Goal: Task Accomplishment & Management: Complete application form

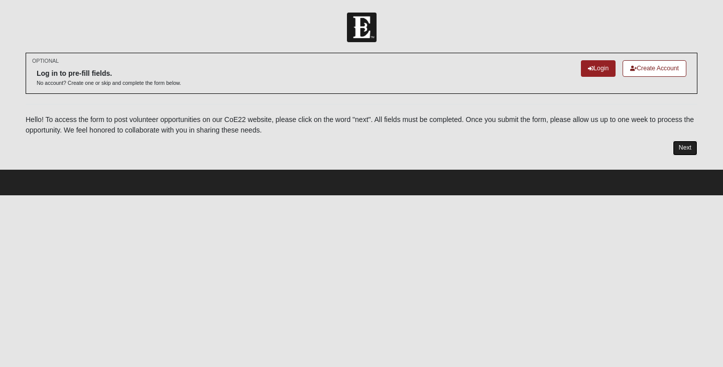
click at [690, 150] on link "Next" at bounding box center [685, 148] width 25 height 15
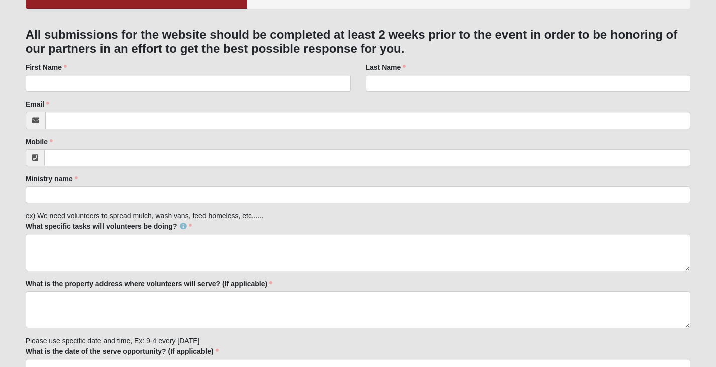
scroll to position [100, 0]
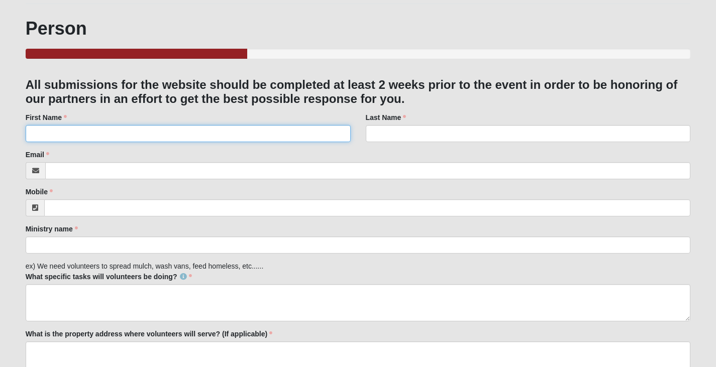
click at [102, 132] on input "First Name" at bounding box center [188, 133] width 325 height 17
type input "[PERSON_NAME]"
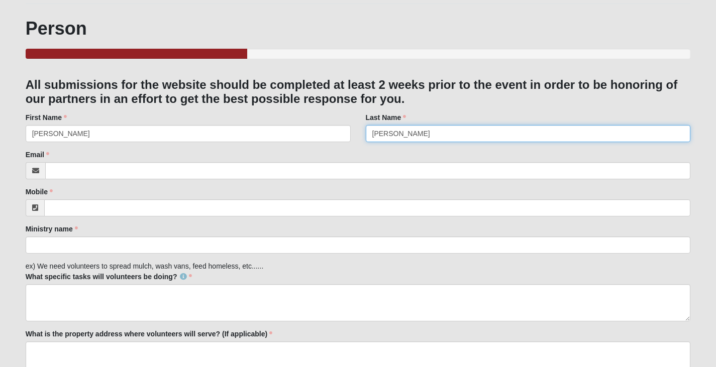
type input "[PERSON_NAME]"
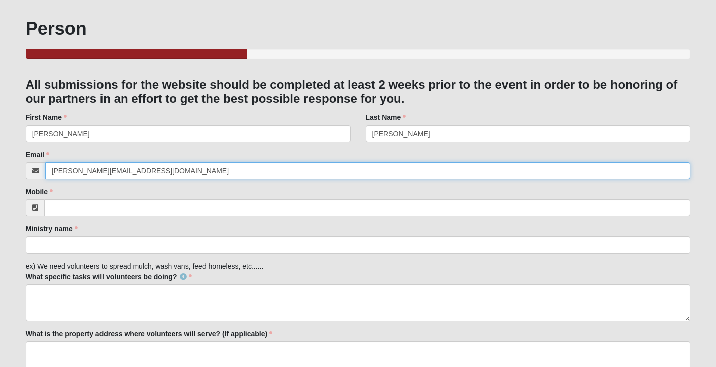
type input "[PERSON_NAME][EMAIL_ADDRESS][DOMAIN_NAME]"
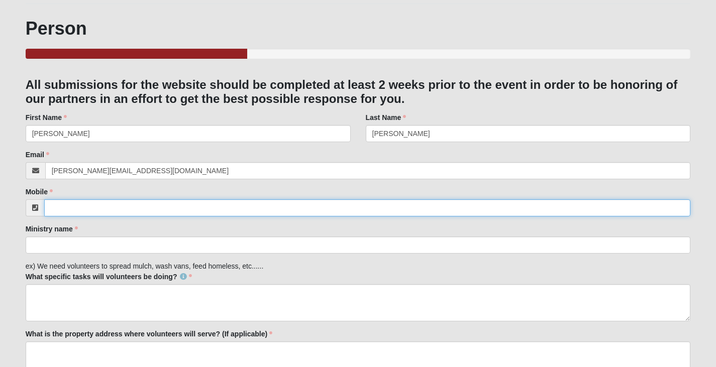
click at [97, 212] on input "Mobile" at bounding box center [367, 207] width 646 height 17
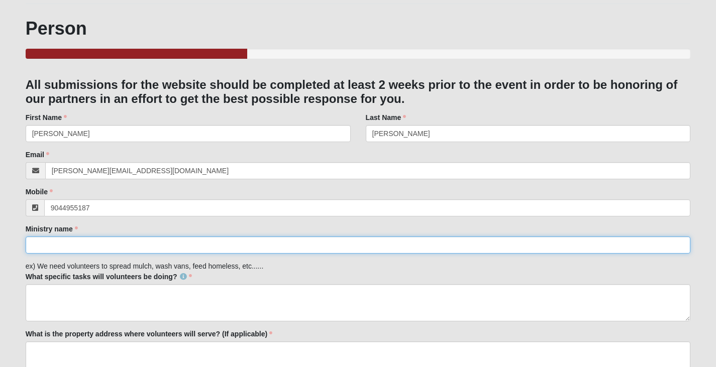
type input "[PHONE_NUMBER]"
click at [94, 250] on input "Ministry name" at bounding box center [358, 245] width 665 height 17
type input "Seamark Ranch"
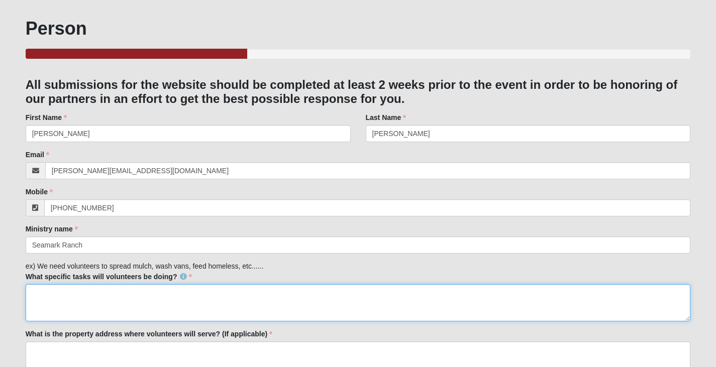
paste textarea "Help build new top rails of horse barn pastures. Section off cow pasture with T…"
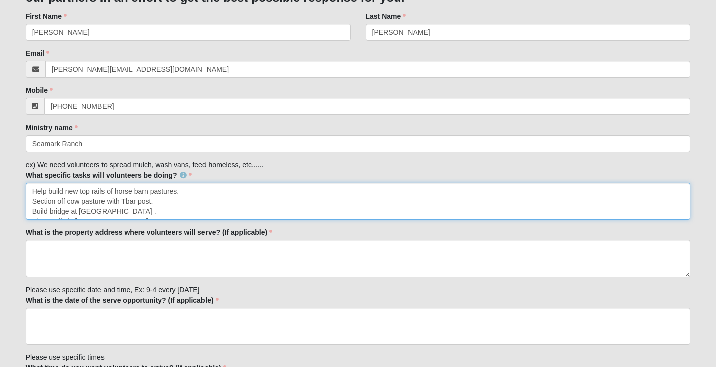
scroll to position [251, 0]
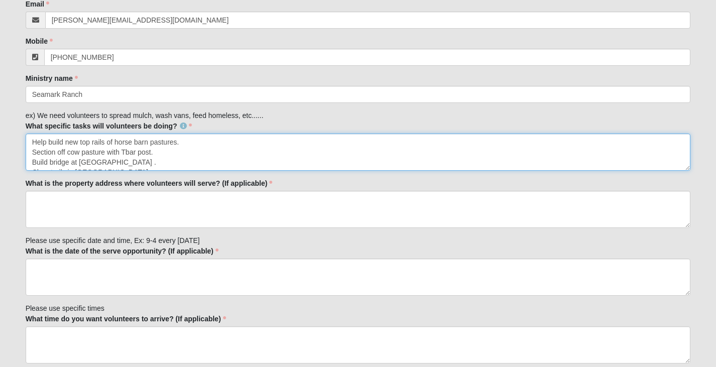
type textarea "Help build new top rails of horse barn pastures. Section off cow pasture with T…"
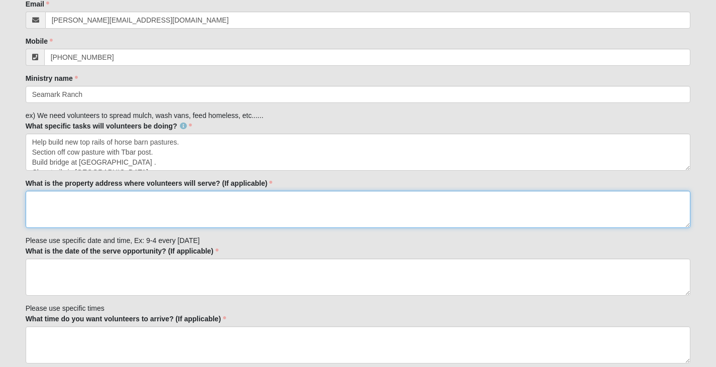
click at [74, 206] on textarea "What is the property address where volunteers will serve? (If applicable)" at bounding box center [358, 209] width 665 height 37
type textarea "5"
type textarea "[STREET_ADDRESS]"
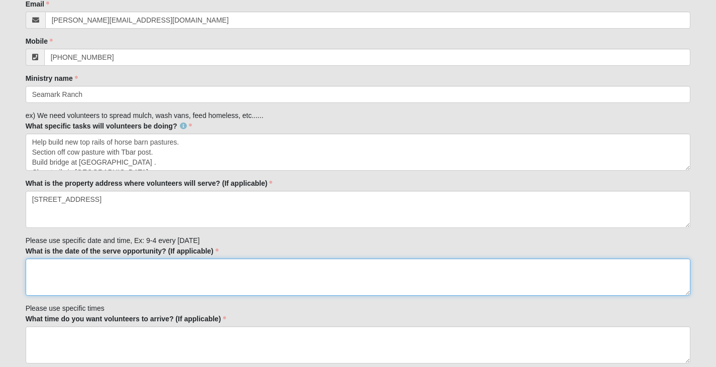
click at [122, 276] on textarea "What is the date of the serve opportunity? (If applicable)" at bounding box center [358, 277] width 665 height 37
type textarea "O"
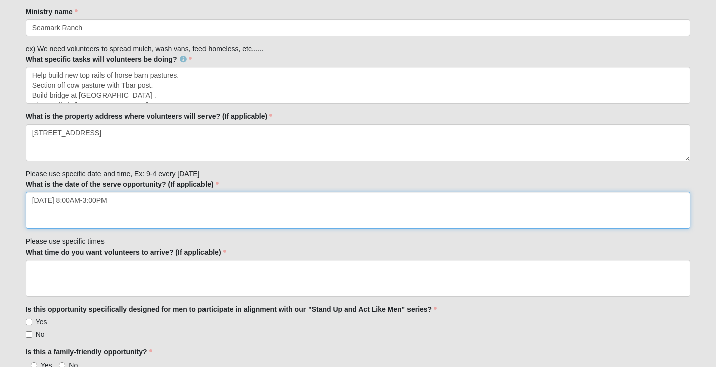
scroll to position [352, 0]
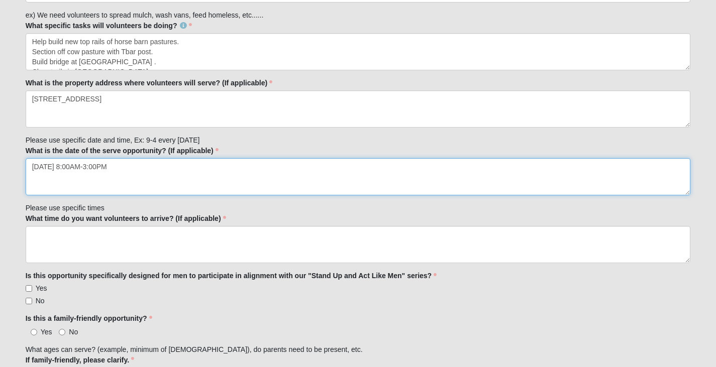
type textarea "[DATE] 8:00AM-3:00PM"
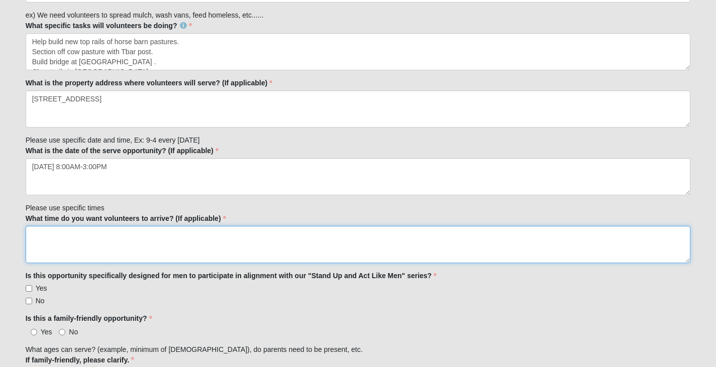
click at [132, 242] on textarea "What time do you want volunteers to arrive? (If applicable)" at bounding box center [358, 244] width 665 height 37
type textarea "8:00AM"
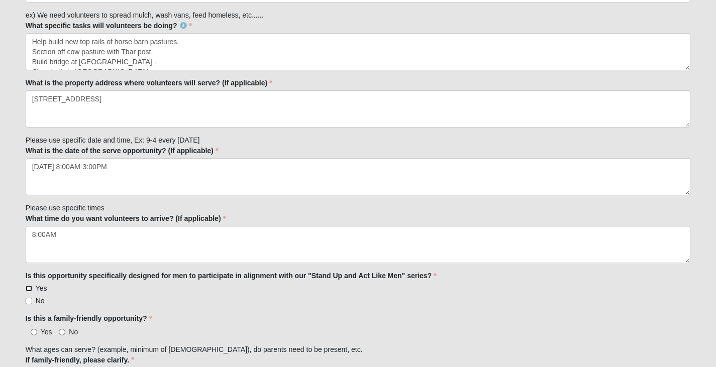
click at [32, 286] on input "Yes" at bounding box center [29, 288] width 7 height 7
checkbox input "true"
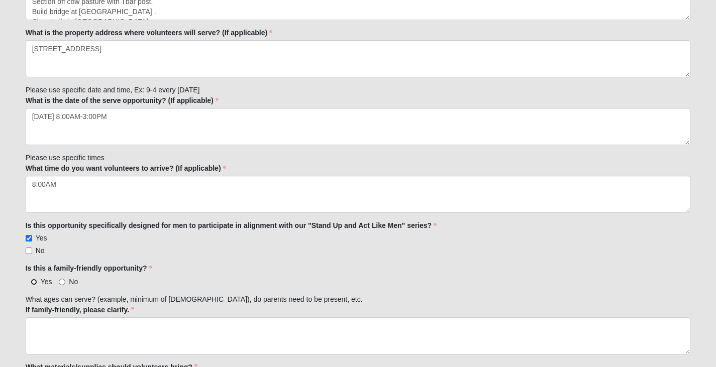
click at [34, 280] on input "Yes" at bounding box center [34, 282] width 7 height 7
radio input "true"
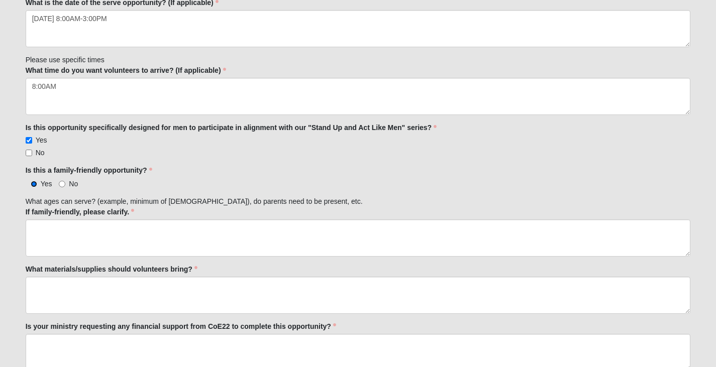
scroll to position [502, 0]
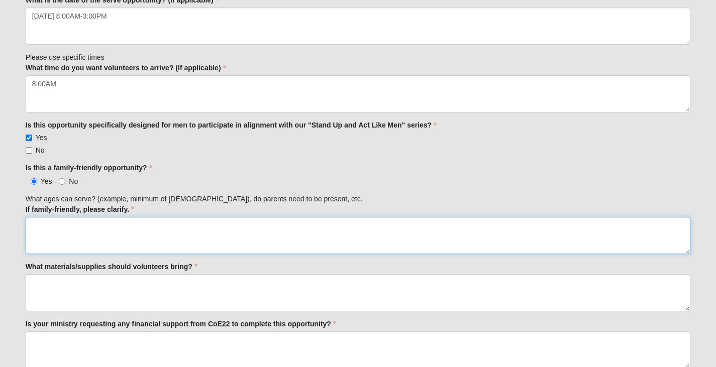
click at [70, 227] on textarea "If family-friendly, please clarify." at bounding box center [358, 235] width 665 height 37
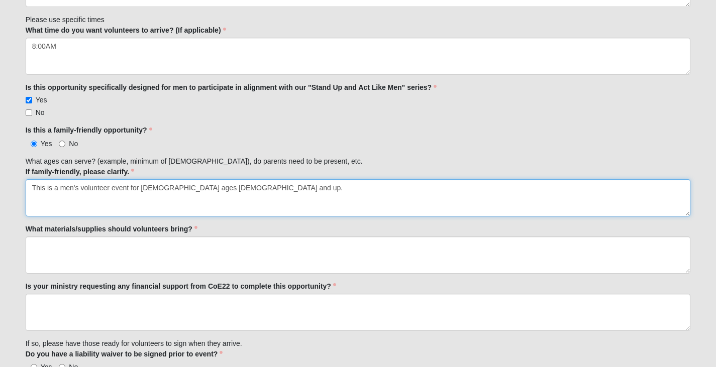
scroll to position [552, 0]
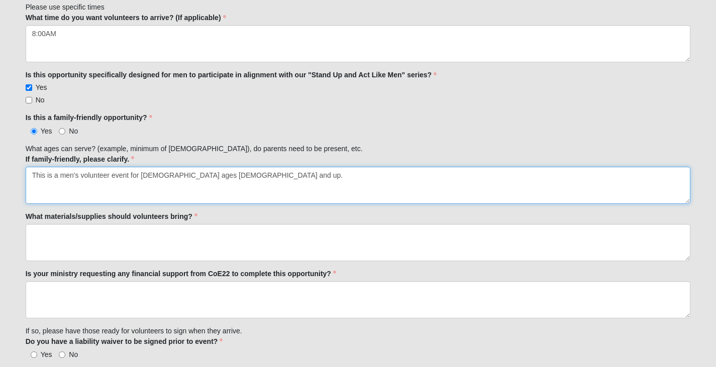
type textarea "This is a men's volunteer event for [DEMOGRAPHIC_DATA] ages [DEMOGRAPHIC_DATA] …"
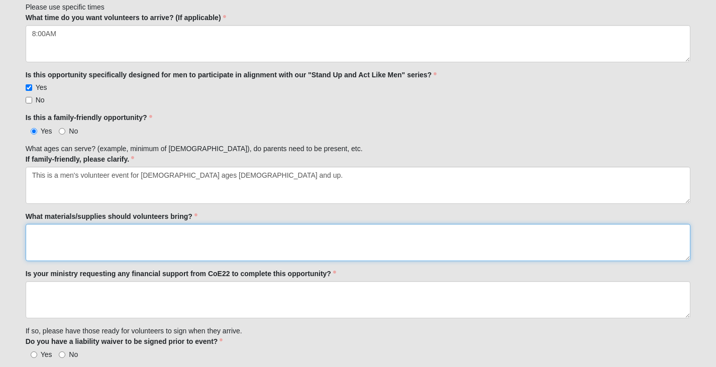
click at [68, 245] on textarea "What materials/supplies should volunteers bring?" at bounding box center [358, 242] width 665 height 37
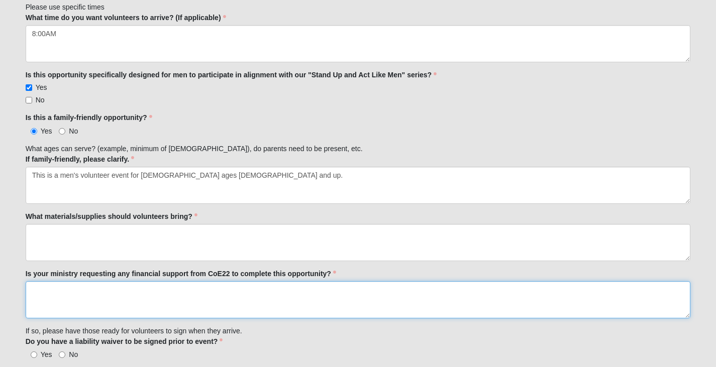
click at [86, 294] on textarea "Is your ministry requesting any financial support from CoE22 to complete this o…" at bounding box center [358, 299] width 665 height 37
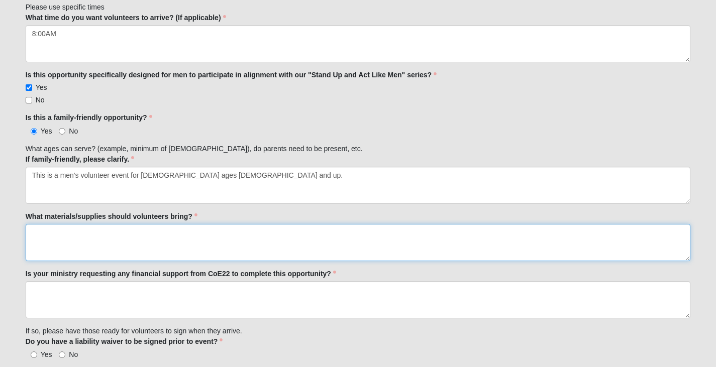
click at [83, 243] on textarea "What materials/supplies should volunteers bring?" at bounding box center [358, 242] width 665 height 37
paste textarea "Work gloves, trimmers, yard tools, weed eaters, loppers, wheelbarrows, pitchfor…"
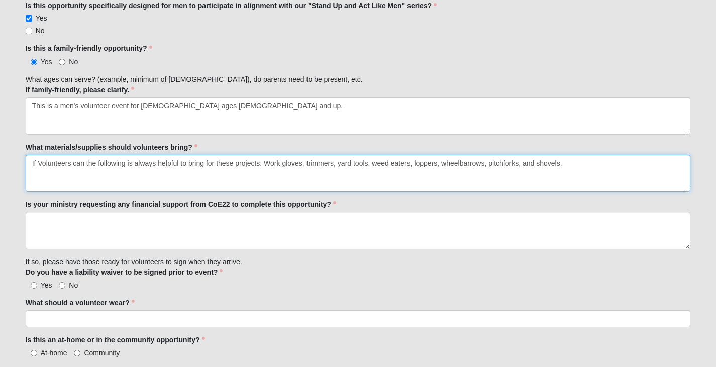
scroll to position [653, 0]
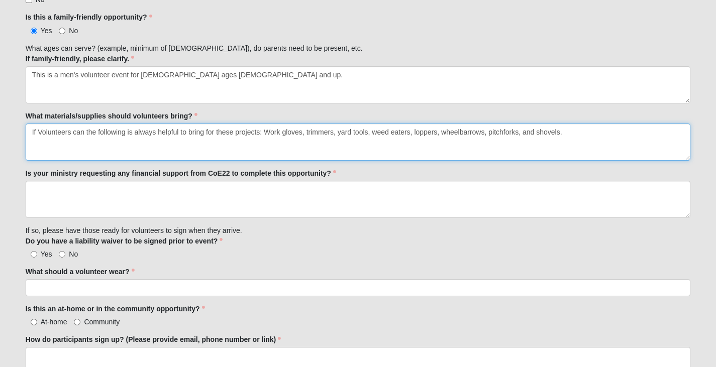
type textarea "If Volunteers can the following is always helpful to bring for these projects: …"
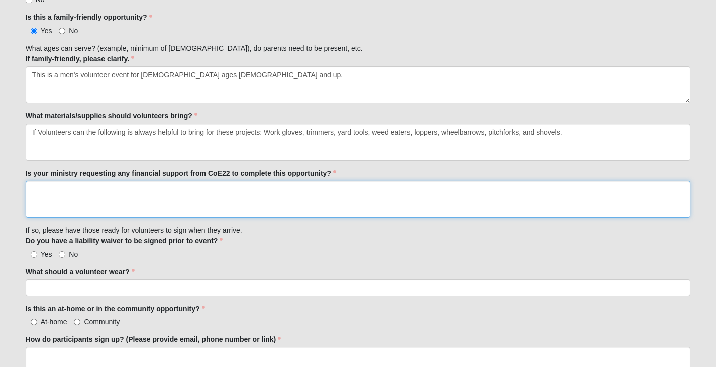
click at [59, 193] on textarea "Is your ministry requesting any financial support from CoE22 to complete this o…" at bounding box center [358, 199] width 665 height 37
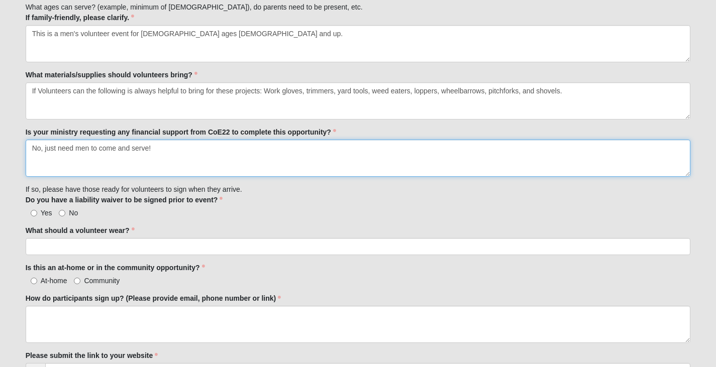
scroll to position [703, 0]
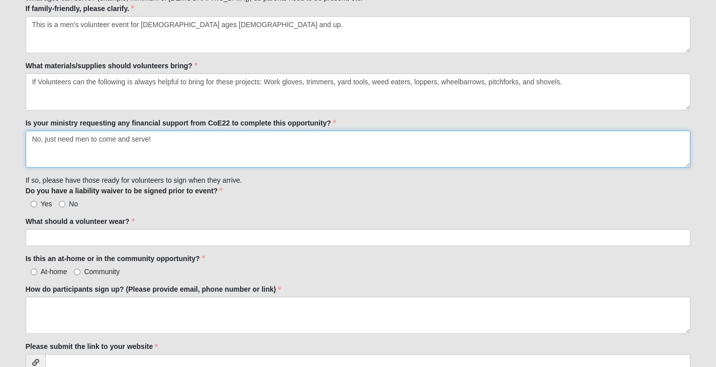
type textarea "No, just need men to come and serve!"
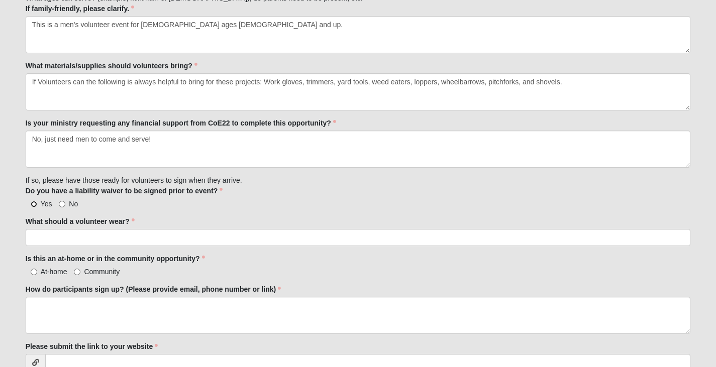
click at [34, 202] on input "Yes" at bounding box center [34, 204] width 7 height 7
radio input "true"
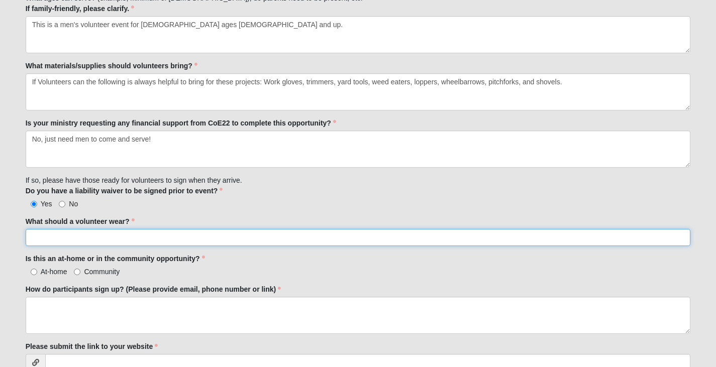
click at [75, 240] on input "What should a volunteer wear?" at bounding box center [358, 237] width 665 height 17
type input "Closed toe shoes are a must!"
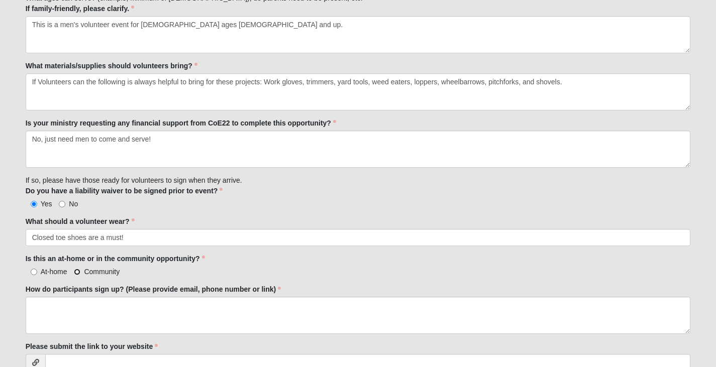
click at [77, 271] on input "Community" at bounding box center [77, 272] width 7 height 7
radio input "true"
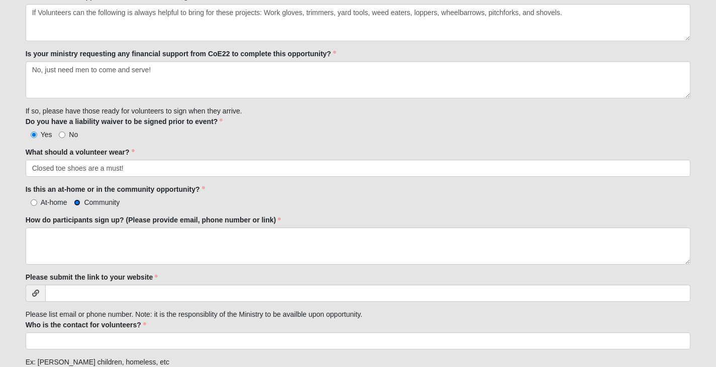
scroll to position [803, 0]
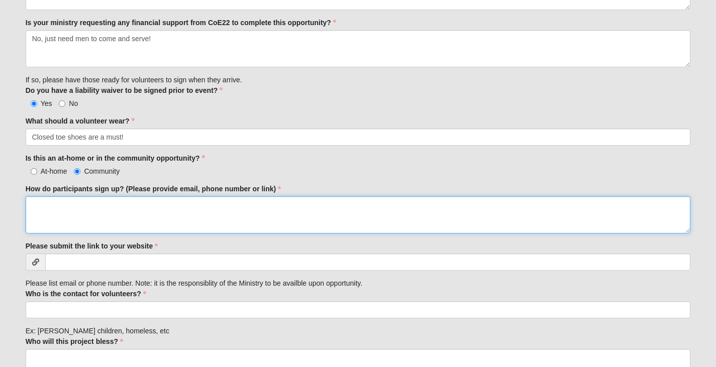
click at [70, 213] on textarea "How do participants sign up? (Please provide email, phone number or link)" at bounding box center [358, 214] width 665 height 37
paste textarea "[URL][DOMAIN_NAME]"
type textarea "[URL][DOMAIN_NAME]"
drag, startPoint x: 331, startPoint y: 200, endPoint x: 14, endPoint y: 202, distance: 317.4
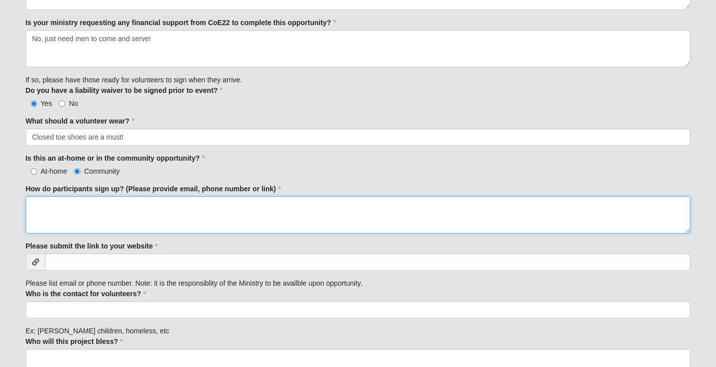
paste textarea "[URL][DOMAIN_NAME]"
type textarea "[URL][DOMAIN_NAME]"
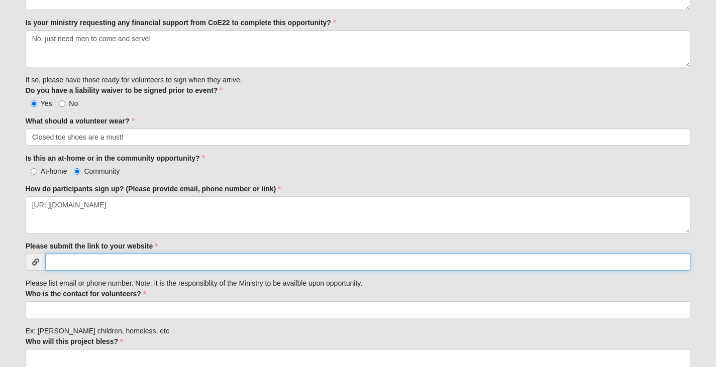
click at [98, 264] on input "Please submit the link to your website" at bounding box center [367, 262] width 645 height 17
paste input "[URL][DOMAIN_NAME]"
type input "[URL][DOMAIN_NAME]"
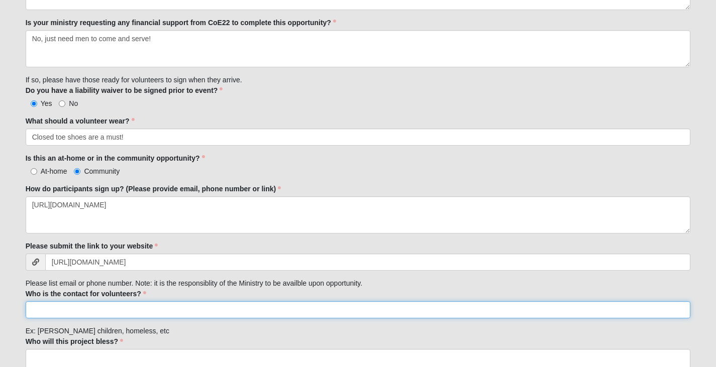
click at [140, 311] on input "Who is the contact for volunteers?" at bounding box center [358, 309] width 665 height 17
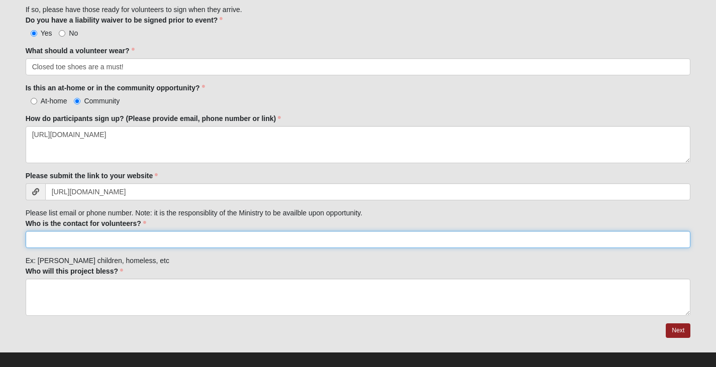
scroll to position [884, 0]
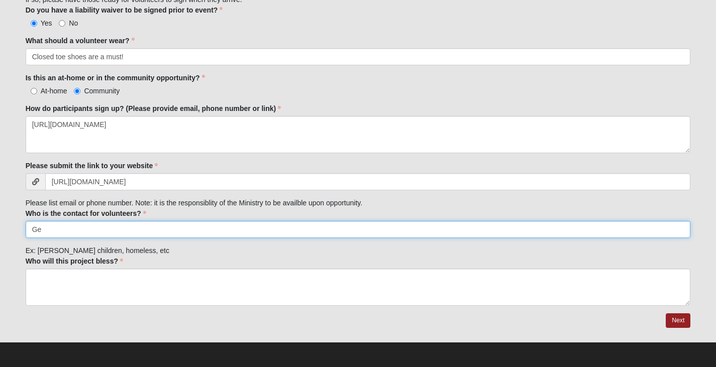
type input "G"
type input "A"
type input "a"
type input "[PERSON_NAME][EMAIL_ADDRESS][DOMAIN_NAME]"
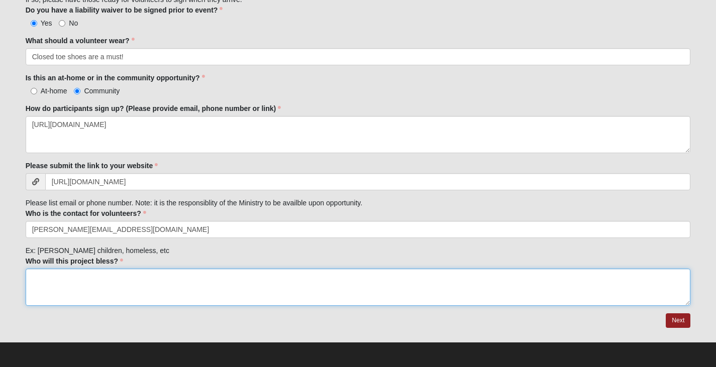
click at [141, 280] on textarea "Who will this project bless?" at bounding box center [358, 287] width 665 height 37
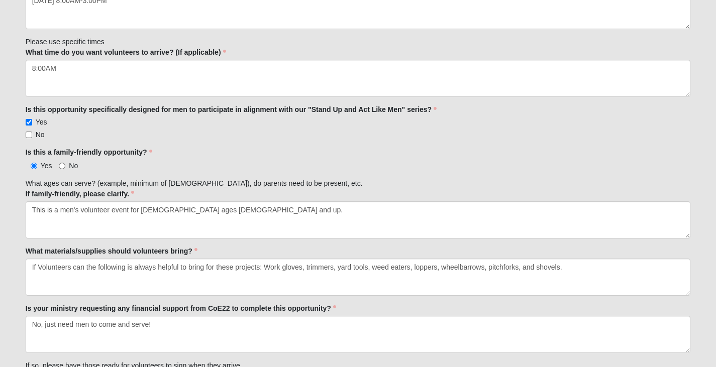
scroll to position [482, 0]
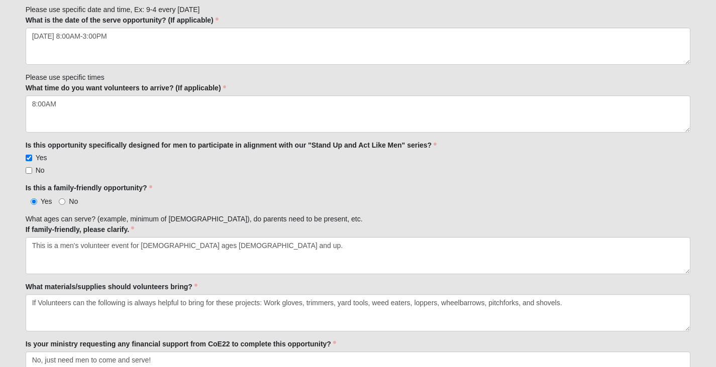
type textarea "Seamark Ranch serves children and families in crisis. This project will help re…"
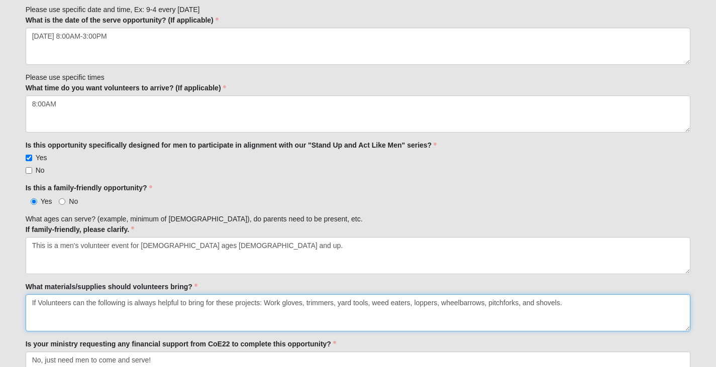
click at [82, 302] on textarea "If Volunteers can the following is always helpful to bring for these projects: …" at bounding box center [358, 312] width 665 height 37
click at [142, 302] on textarea "If Volunteers can bring the following is always helpful to bring for these proj…" at bounding box center [358, 312] width 665 height 37
drag, startPoint x: 222, startPoint y: 302, endPoint x: 302, endPoint y: 306, distance: 80.0
click at [302, 306] on textarea "If Volunteers can bring the following items it is always helpful to bring for t…" at bounding box center [358, 312] width 665 height 37
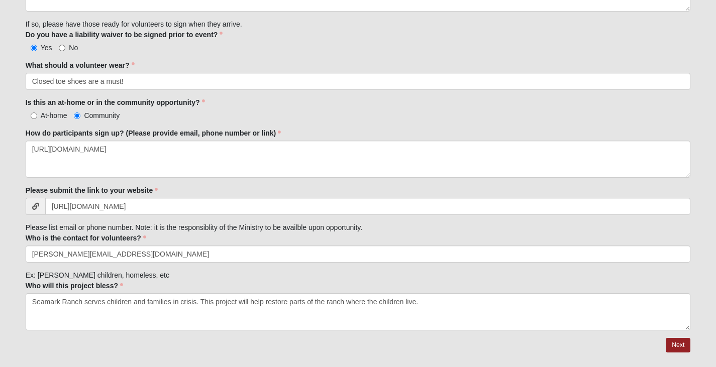
scroll to position [884, 0]
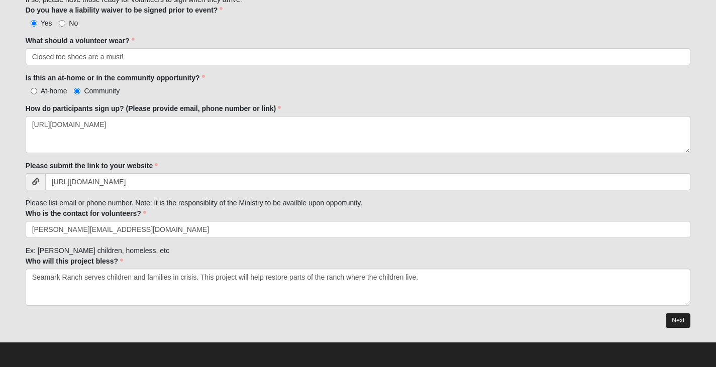
type textarea "If Volunteers can bring the following items it is always helpful: Work gloves, …"
click at [672, 317] on link "Next" at bounding box center [677, 320] width 25 height 15
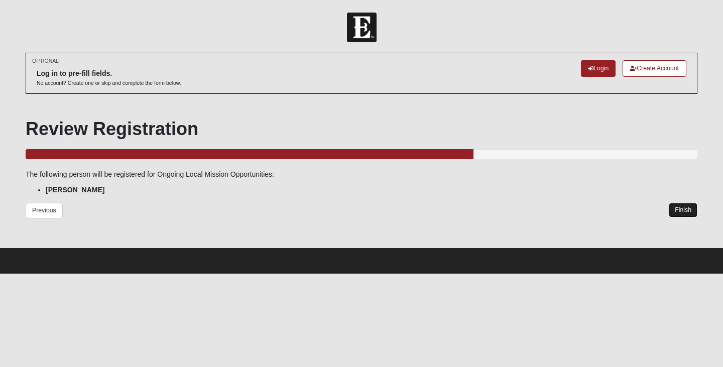
click at [690, 212] on link "Finish" at bounding box center [683, 210] width 29 height 15
